Goal: Transaction & Acquisition: Purchase product/service

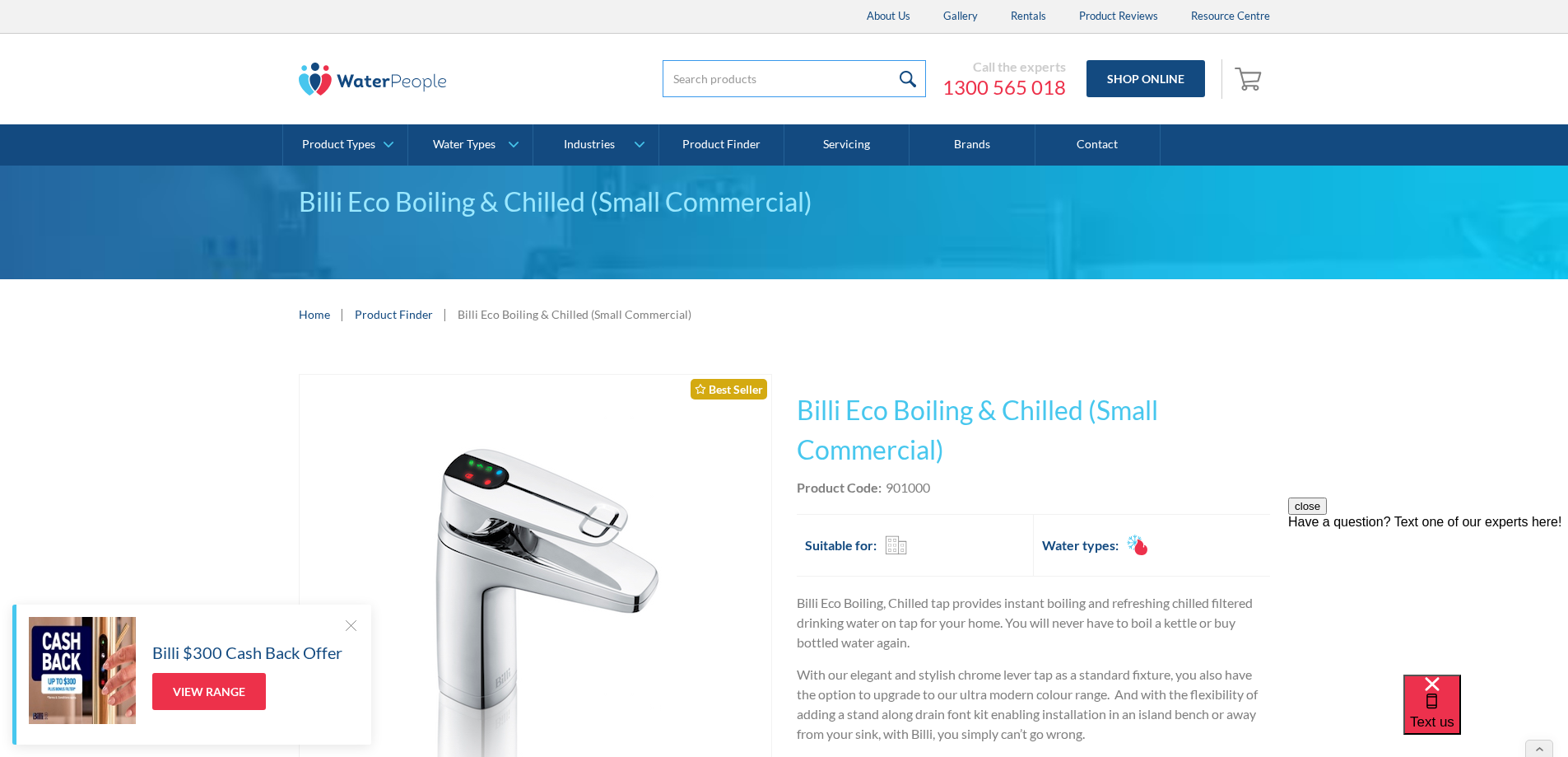
click at [754, 79] on input "search" at bounding box center [794, 78] width 264 height 37
type input "[PERSON_NAME]"
click at [891, 60] on input "submit" at bounding box center [909, 78] width 36 height 37
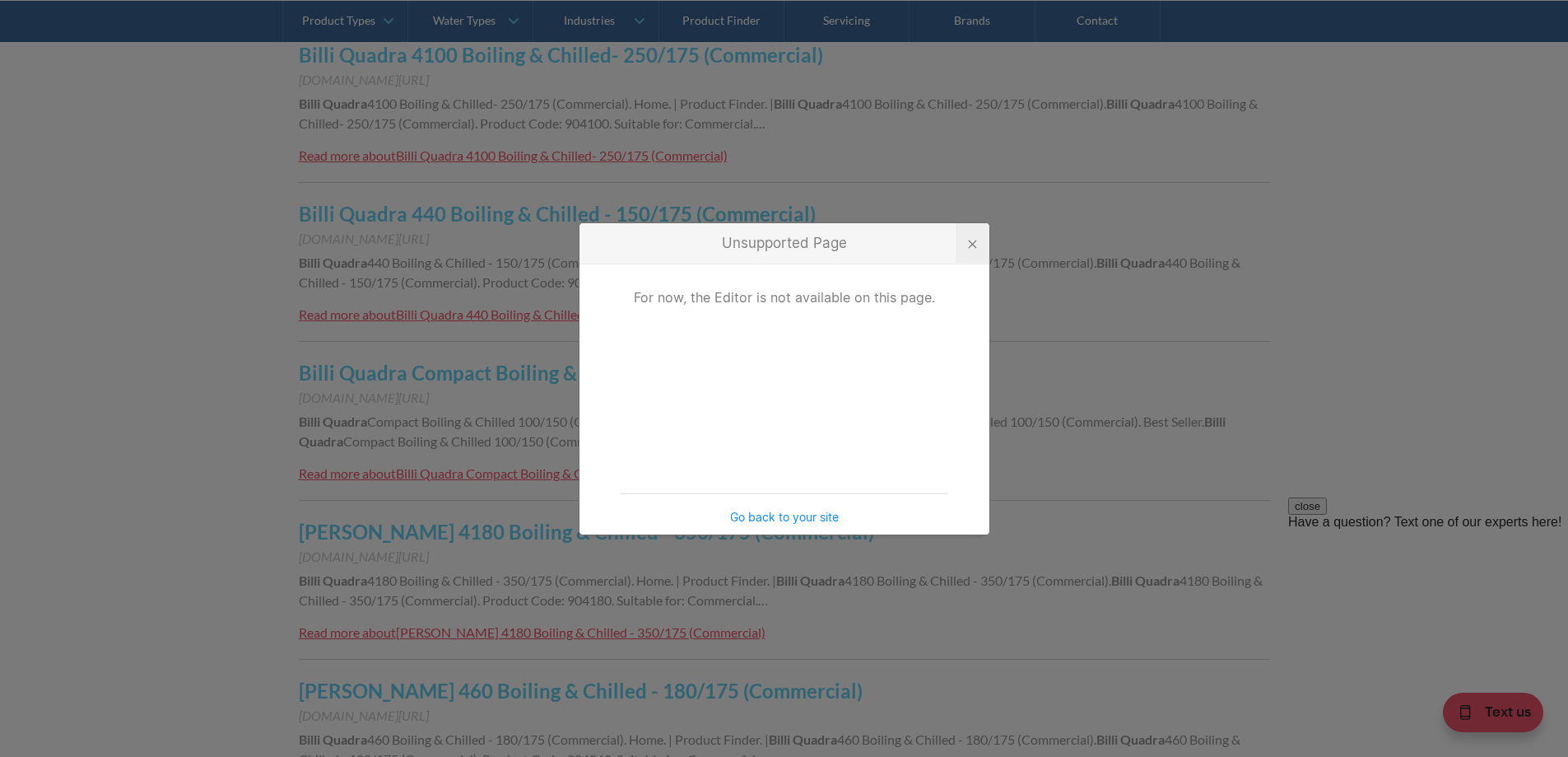
click at [978, 240] on div at bounding box center [973, 243] width 34 height 40
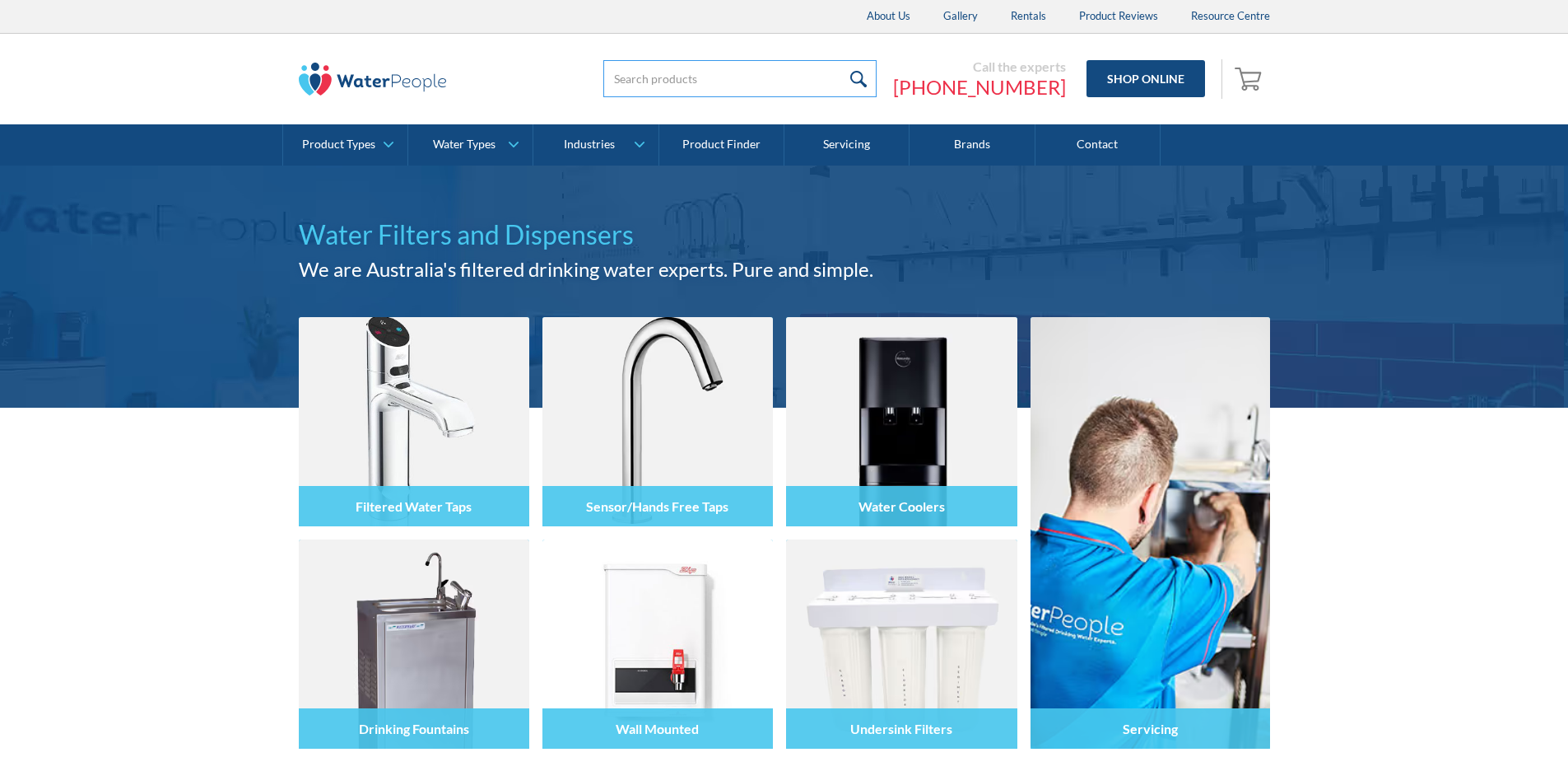
click at [703, 94] on input "search" at bounding box center [740, 78] width 273 height 37
type input "D%"
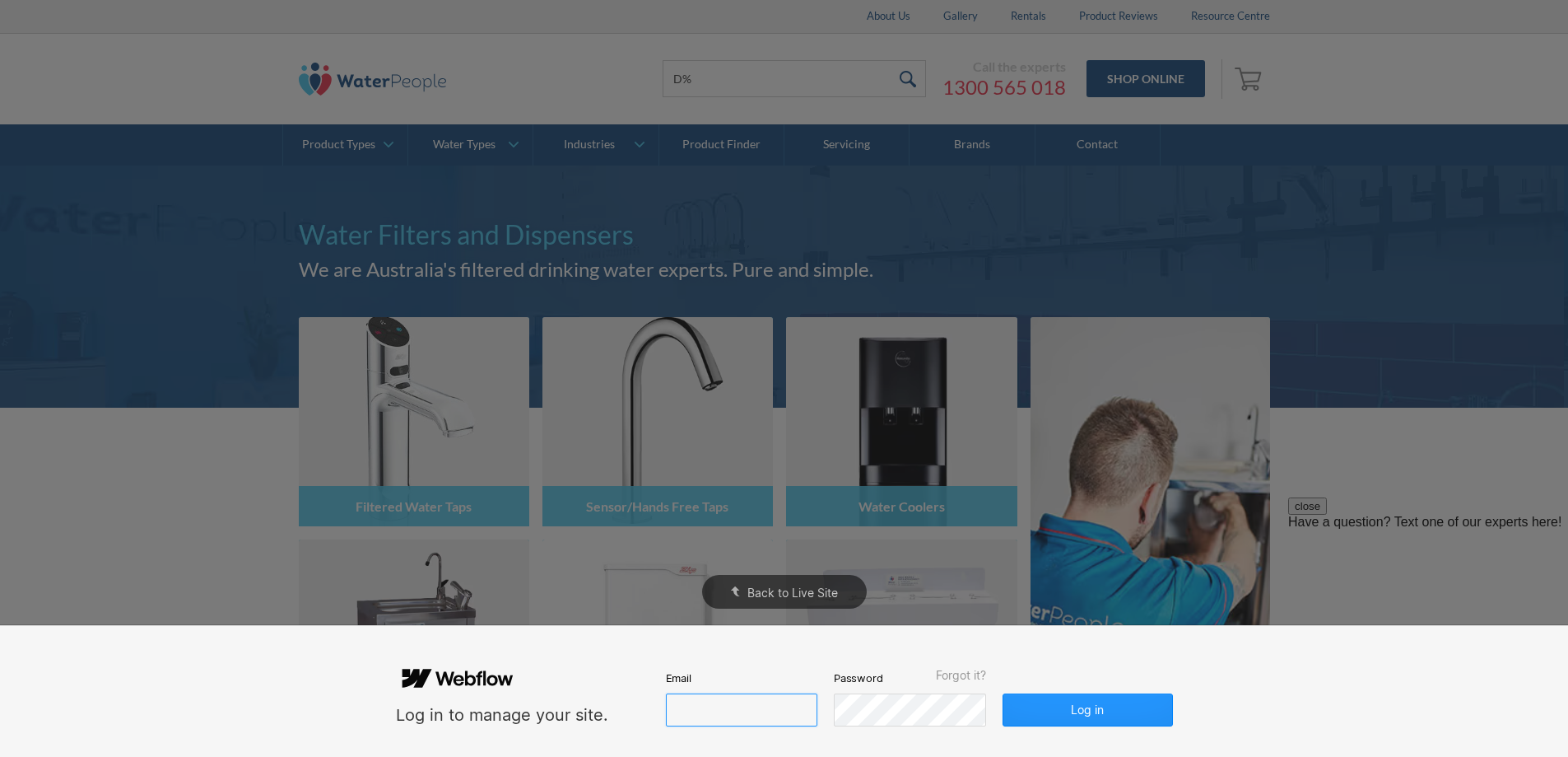
type input "john@waterpeople.com.au"
click at [1374, 69] on div "Back to Live Site" at bounding box center [784, 378] width 1568 height 757
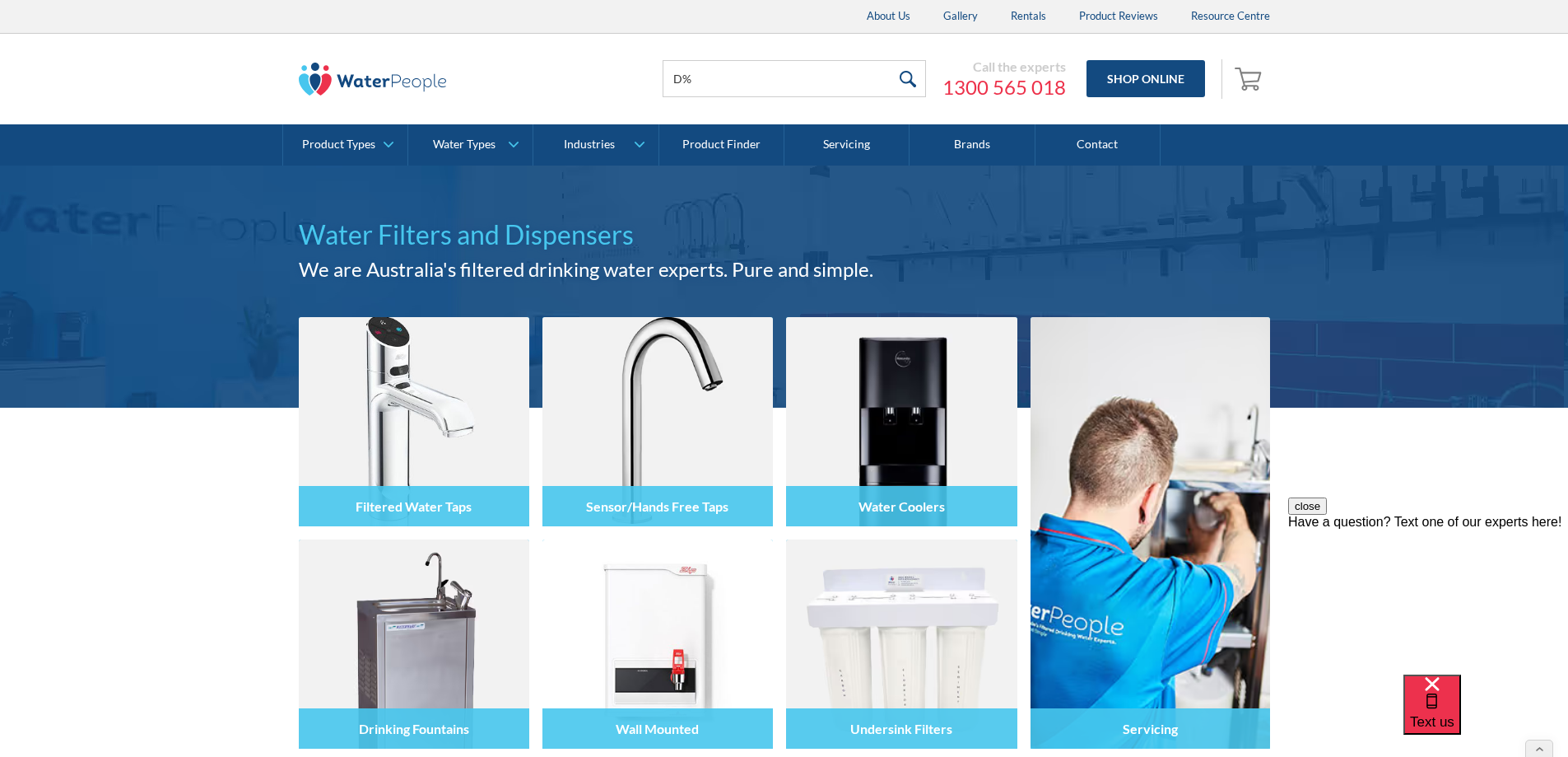
click at [725, 100] on div "D% Call the experts 1300 565 018 Shop Online 0 Your Cart Subtotal Pay with brow…" at bounding box center [940, 80] width 658 height 50
click at [715, 81] on input "D%" at bounding box center [794, 78] width 264 height 37
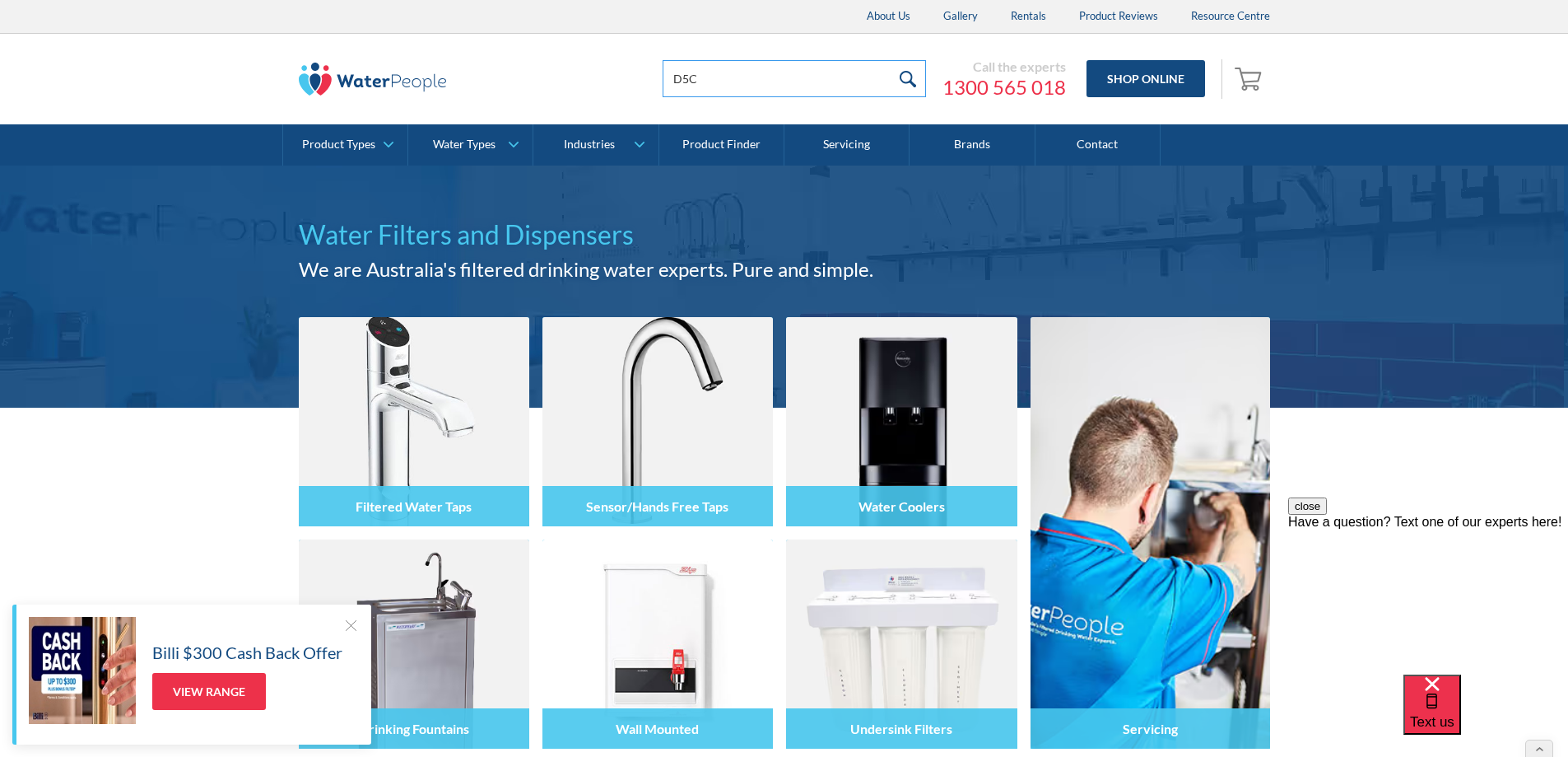
type input "D5C"
click at [891, 60] on input "submit" at bounding box center [909, 78] width 36 height 37
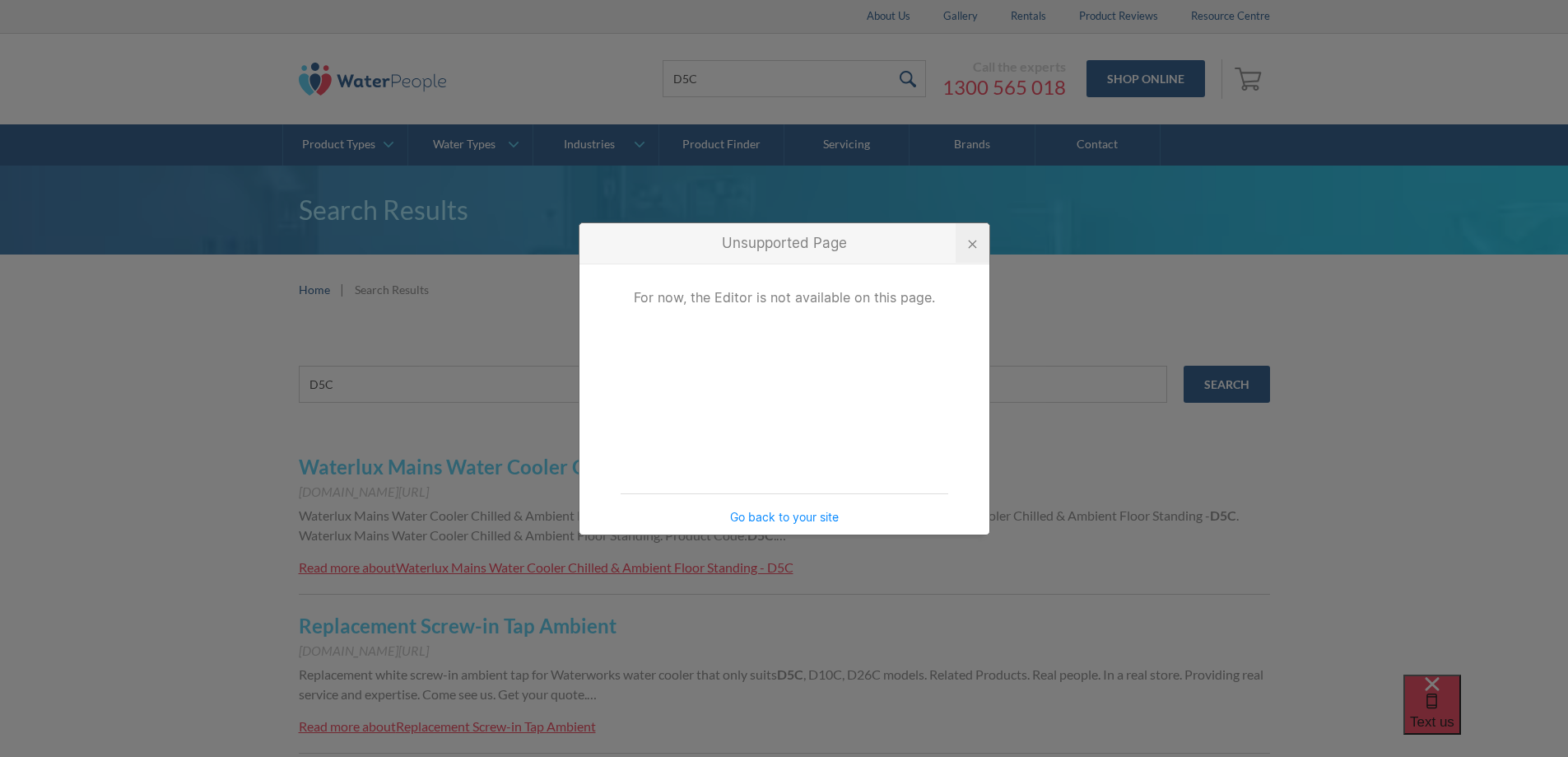
click at [977, 237] on div at bounding box center [973, 243] width 34 height 40
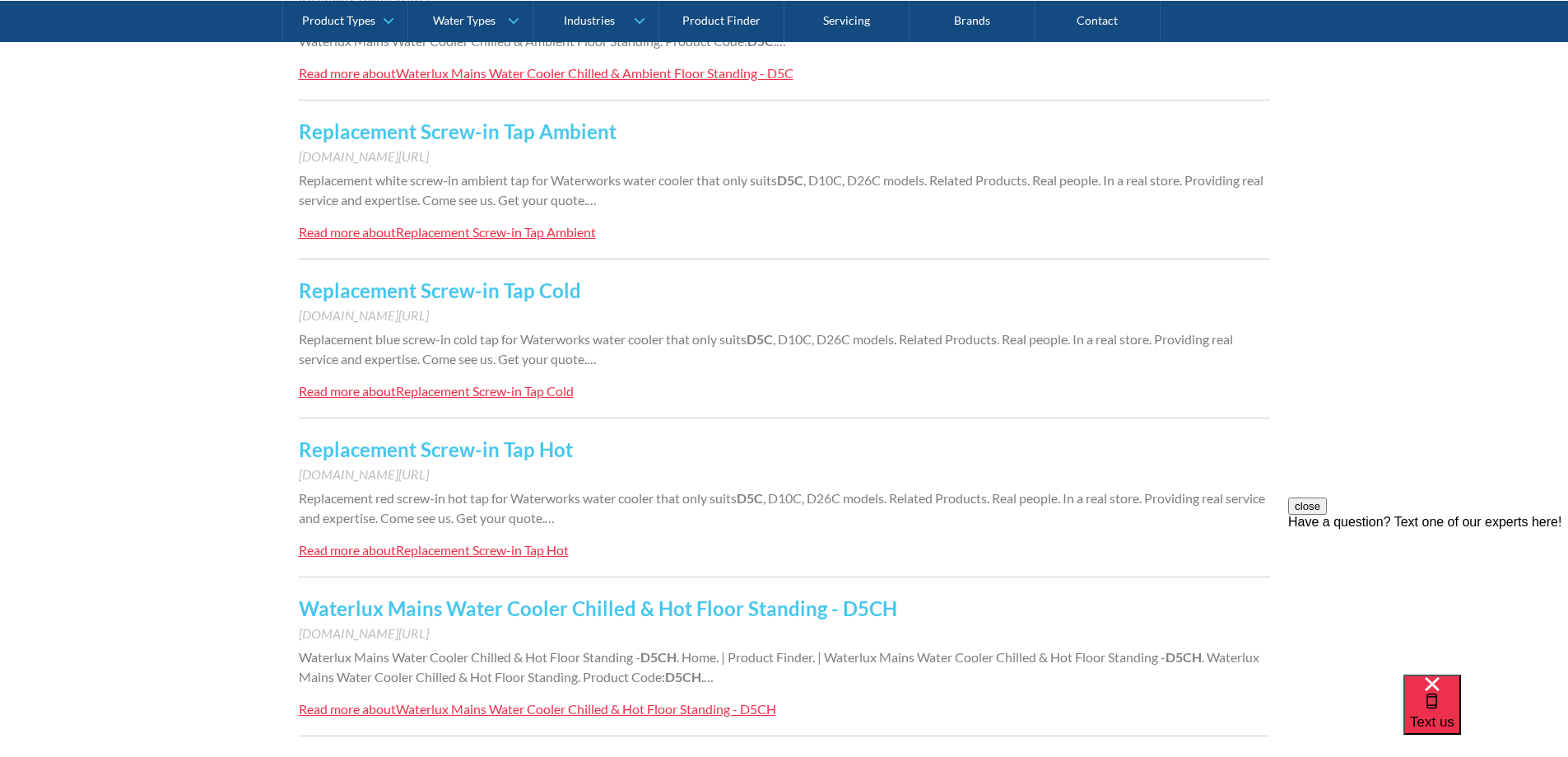
scroll to position [83, 0]
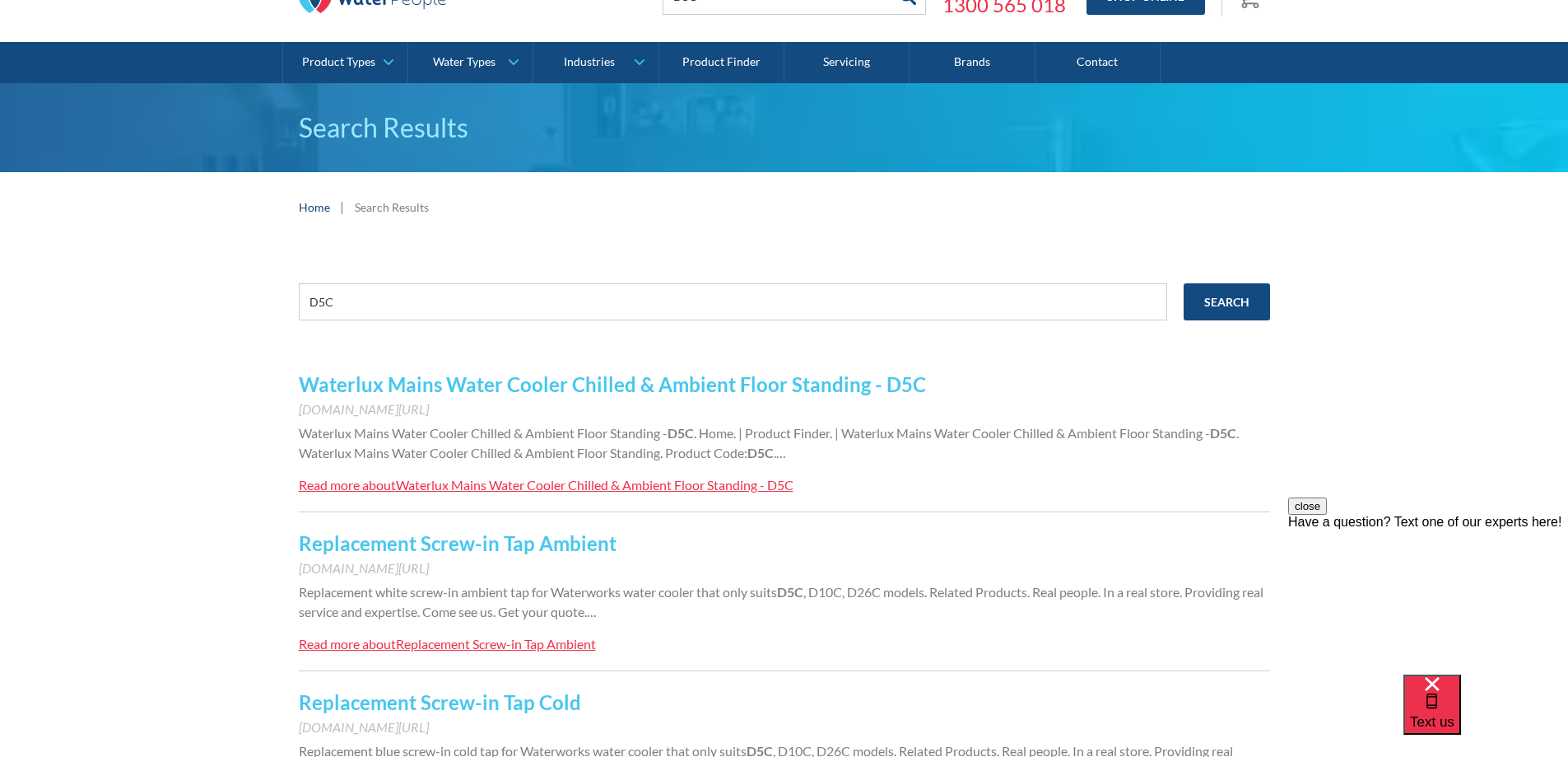
click at [580, 382] on link "Waterlux Mains Water Cooler Chilled & Ambient Floor Standing - D5C" at bounding box center [612, 384] width 627 height 24
